Goal: Information Seeking & Learning: Learn about a topic

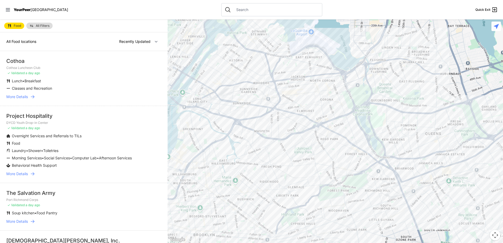
drag, startPoint x: 339, startPoint y: 178, endPoint x: 236, endPoint y: 47, distance: 166.5
click at [236, 47] on div at bounding box center [335, 131] width 335 height 224
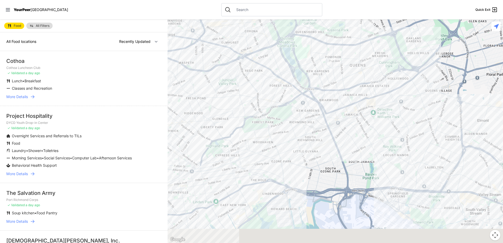
drag, startPoint x: 318, startPoint y: 178, endPoint x: 242, endPoint y: 109, distance: 101.9
click at [242, 109] on div at bounding box center [335, 131] width 335 height 224
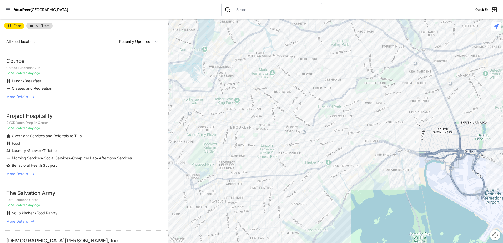
drag, startPoint x: 285, startPoint y: 149, endPoint x: 399, endPoint y: 108, distance: 120.8
click at [399, 108] on div at bounding box center [335, 131] width 335 height 224
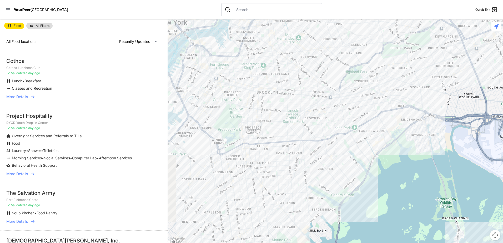
drag, startPoint x: 302, startPoint y: 146, endPoint x: 329, endPoint y: 109, distance: 45.3
click at [329, 109] on div at bounding box center [335, 131] width 335 height 224
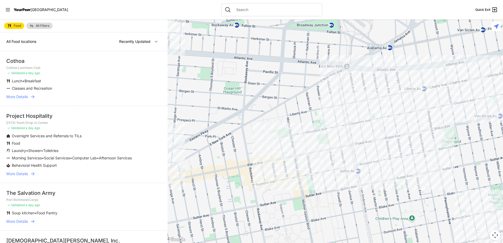
drag, startPoint x: 313, startPoint y: 91, endPoint x: 318, endPoint y: 183, distance: 92.5
click at [318, 183] on div at bounding box center [335, 131] width 335 height 224
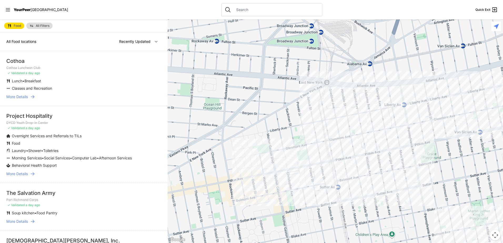
drag, startPoint x: 335, startPoint y: 139, endPoint x: 315, endPoint y: 156, distance: 26.0
click at [315, 156] on div at bounding box center [335, 131] width 335 height 224
click at [338, 135] on div at bounding box center [335, 131] width 335 height 224
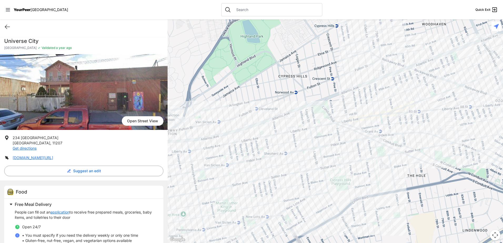
drag, startPoint x: 355, startPoint y: 94, endPoint x: 189, endPoint y: 144, distance: 172.8
click at [188, 144] on div at bounding box center [335, 131] width 335 height 224
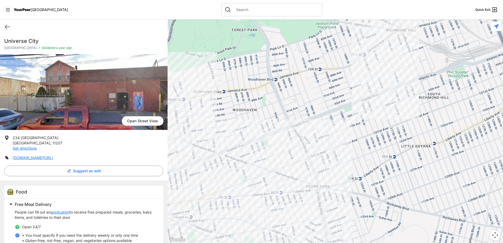
drag, startPoint x: 463, startPoint y: 70, endPoint x: 270, endPoint y: 156, distance: 210.6
click at [270, 156] on div at bounding box center [335, 131] width 335 height 224
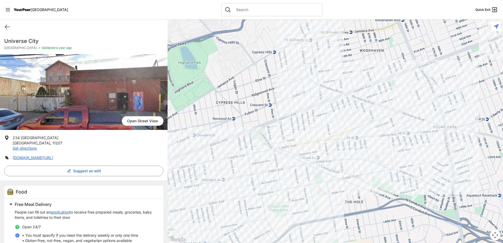
drag, startPoint x: 306, startPoint y: 135, endPoint x: 397, endPoint y: 95, distance: 99.9
click at [397, 95] on div at bounding box center [335, 131] width 335 height 224
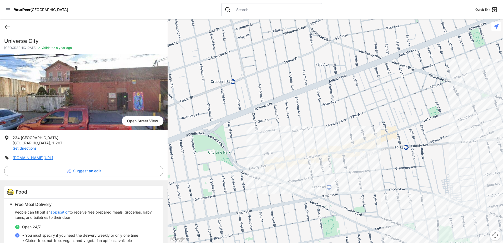
click at [278, 131] on div at bounding box center [335, 131] width 335 height 224
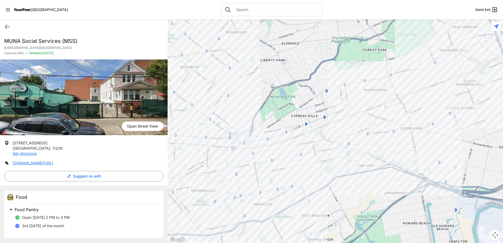
scroll to position [0, 0]
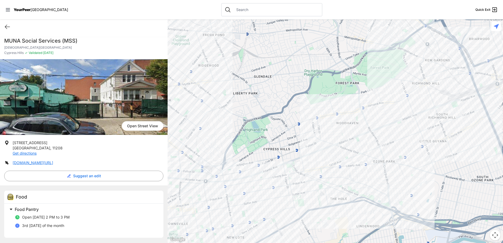
drag, startPoint x: 339, startPoint y: 99, endPoint x: 321, endPoint y: 134, distance: 39.4
click at [321, 134] on div at bounding box center [335, 131] width 335 height 224
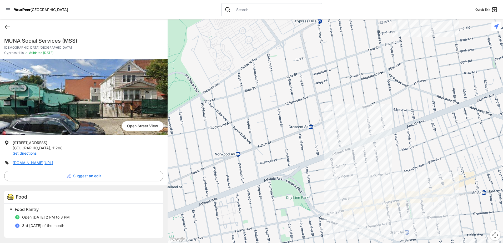
drag, startPoint x: 308, startPoint y: 119, endPoint x: 263, endPoint y: 152, distance: 56.5
click at [263, 152] on div at bounding box center [335, 131] width 335 height 224
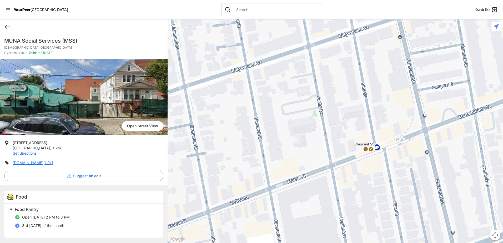
click at [300, 128] on div at bounding box center [335, 131] width 335 height 224
click at [4, 26] on div "Quick Exit" at bounding box center [84, 26] width 168 height 15
click at [4, 26] on icon at bounding box center [7, 27] width 6 height 6
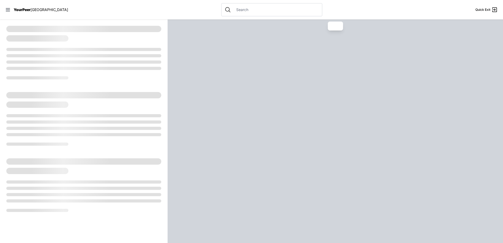
select select "recentlyUpdated"
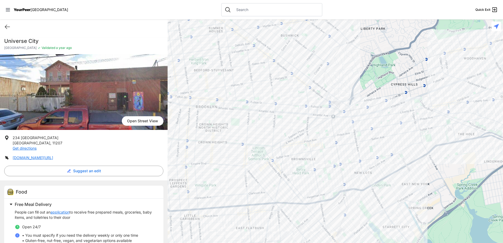
select select "recentlyUpdated"
